Goal: Task Accomplishment & Management: Use online tool/utility

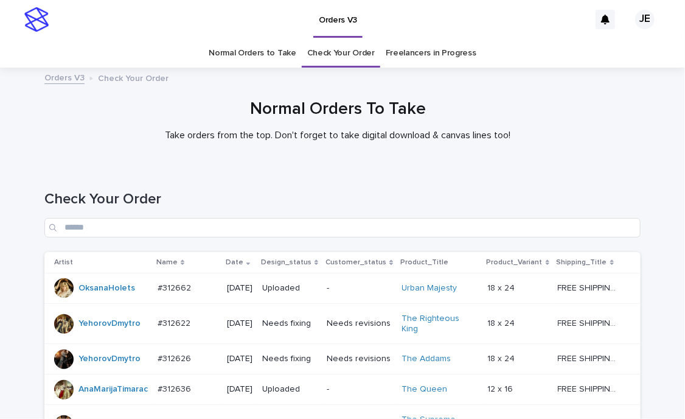
click at [264, 147] on div "Normal Orders To Take Take orders from the top. Don't forget to take digital do…" at bounding box center [338, 125] width 676 height 52
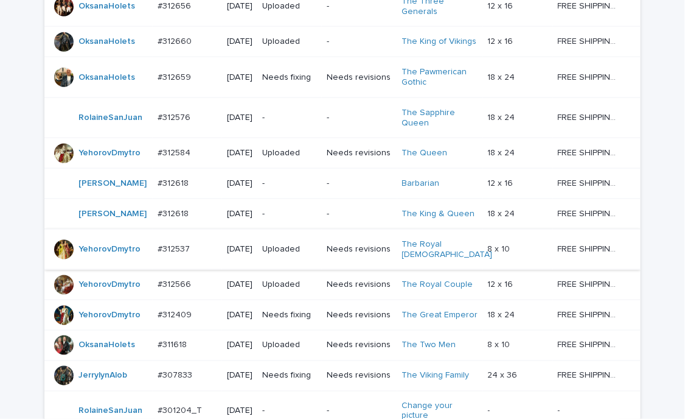
scroll to position [183, 0]
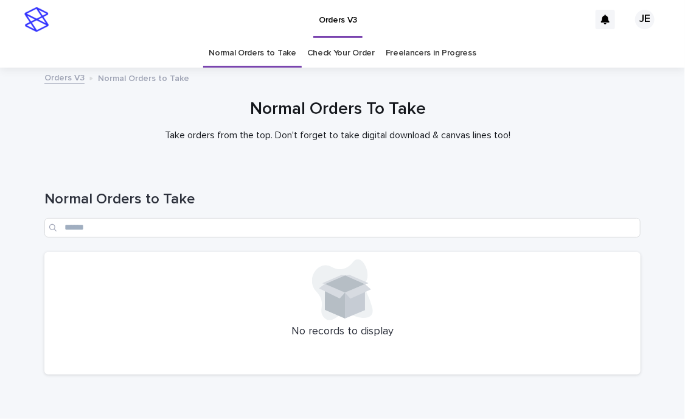
drag, startPoint x: 307, startPoint y: 401, endPoint x: 309, endPoint y: 394, distance: 6.9
click at [307, 401] on div "Loading... Saving… Loading... Saving… Normal Orders to Take No records to displ…" at bounding box center [342, 290] width 609 height 248
drag, startPoint x: 38, startPoint y: 361, endPoint x: 17, endPoint y: 223, distance: 139.1
click at [39, 360] on div "Loading... Saving… Loading... Saving… Normal Orders to Take No records to displ…" at bounding box center [342, 290] width 609 height 248
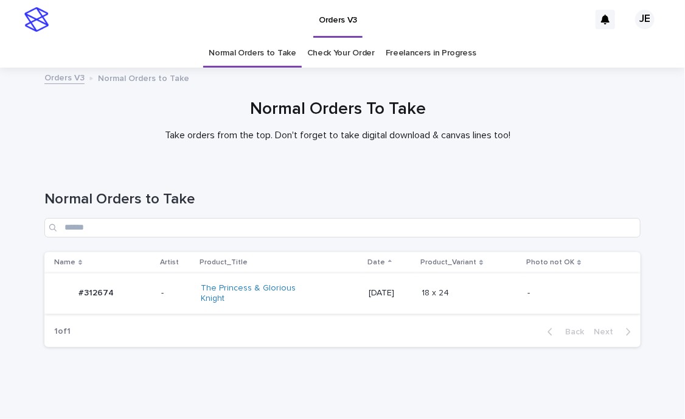
drag, startPoint x: 123, startPoint y: 374, endPoint x: 153, endPoint y: 311, distance: 70.2
click at [122, 372] on div "Loading... Saving… Loading... Saving… Normal Orders to Take Name Artist Product…" at bounding box center [342, 276] width 609 height 221
click at [161, 300] on div "-" at bounding box center [176, 293] width 30 height 20
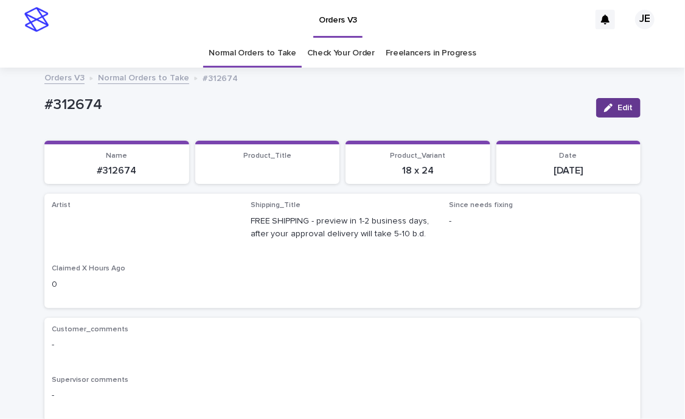
click at [610, 105] on div "button" at bounding box center [610, 107] width 13 height 9
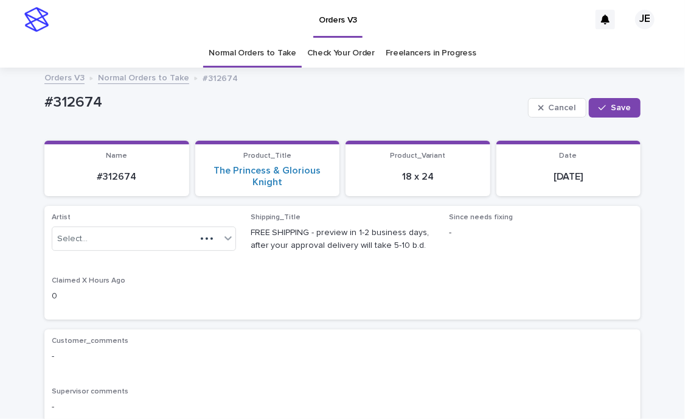
click at [113, 80] on link "Normal Orders to Take" at bounding box center [143, 77] width 91 height 14
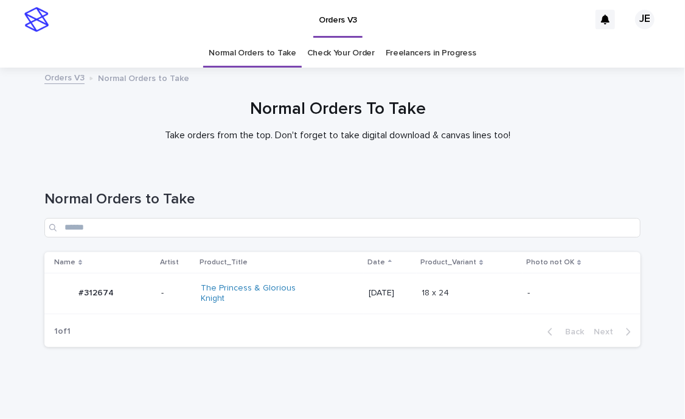
scroll to position [32, 0]
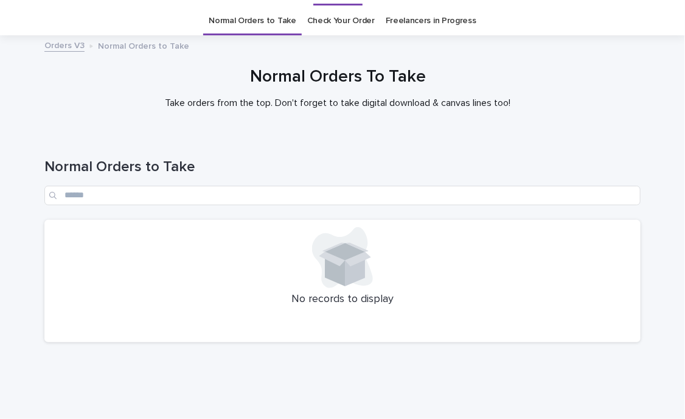
click at [410, 265] on div at bounding box center [343, 257] width 582 height 61
